Goal: Task Accomplishment & Management: Manage account settings

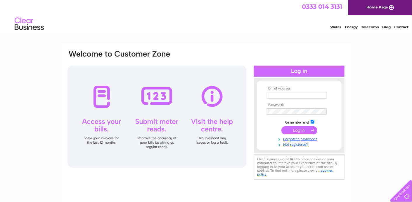
type input "sales@signs2k.co.uk"
click at [302, 128] on input "submit" at bounding box center [299, 130] width 36 height 8
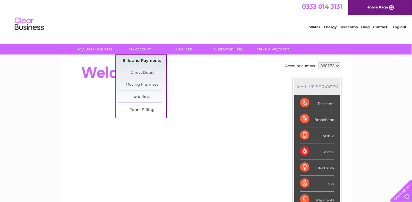
click at [140, 58] on link "Bills and Payments" at bounding box center [142, 61] width 48 height 12
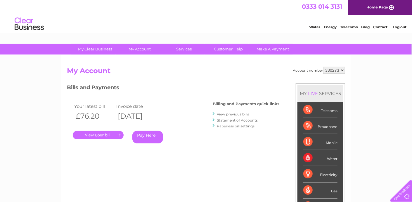
click at [104, 135] on link "." at bounding box center [98, 135] width 51 height 8
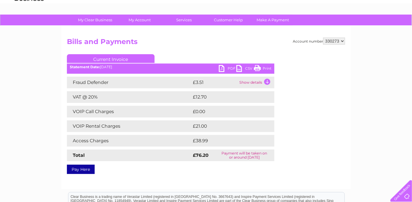
scroll to position [58, 0]
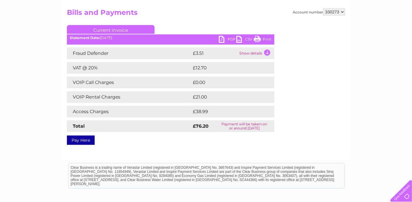
click at [231, 38] on link "PDF" at bounding box center [228, 40] width 18 height 8
